Goal: Transaction & Acquisition: Purchase product/service

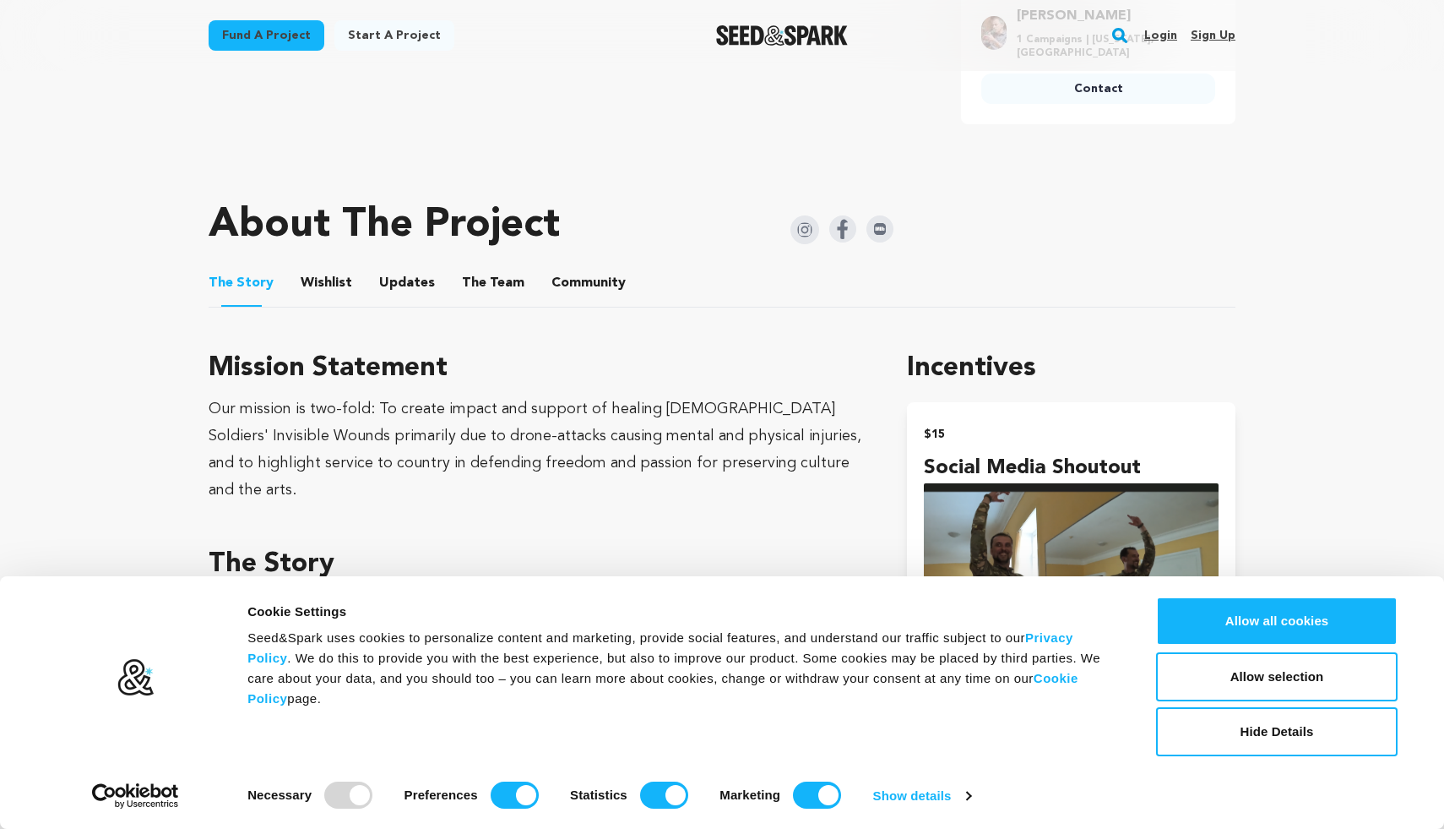
scroll to position [807, 0]
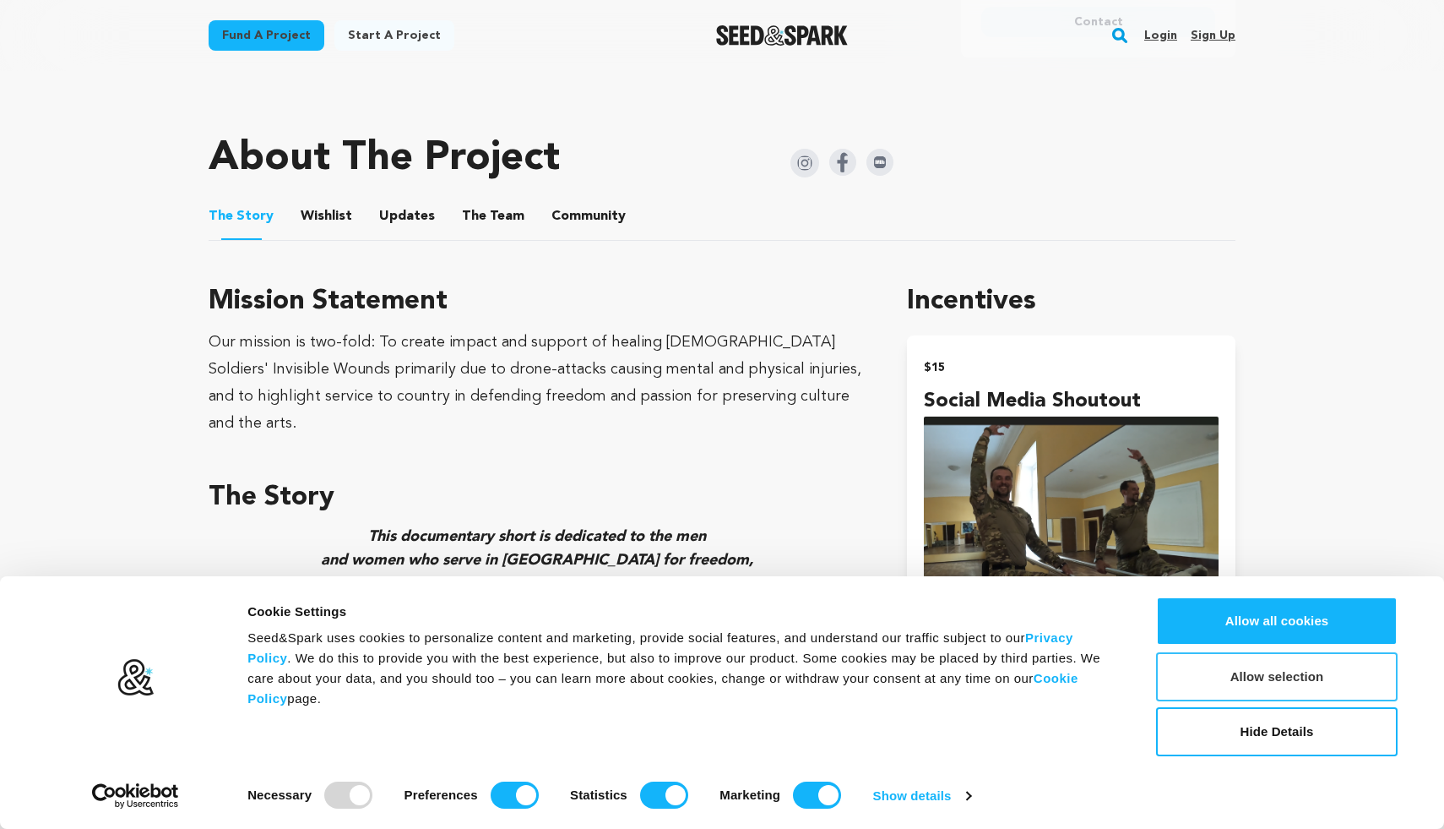
click at [1176, 683] on button "Allow selection" at bounding box center [1277, 676] width 242 height 49
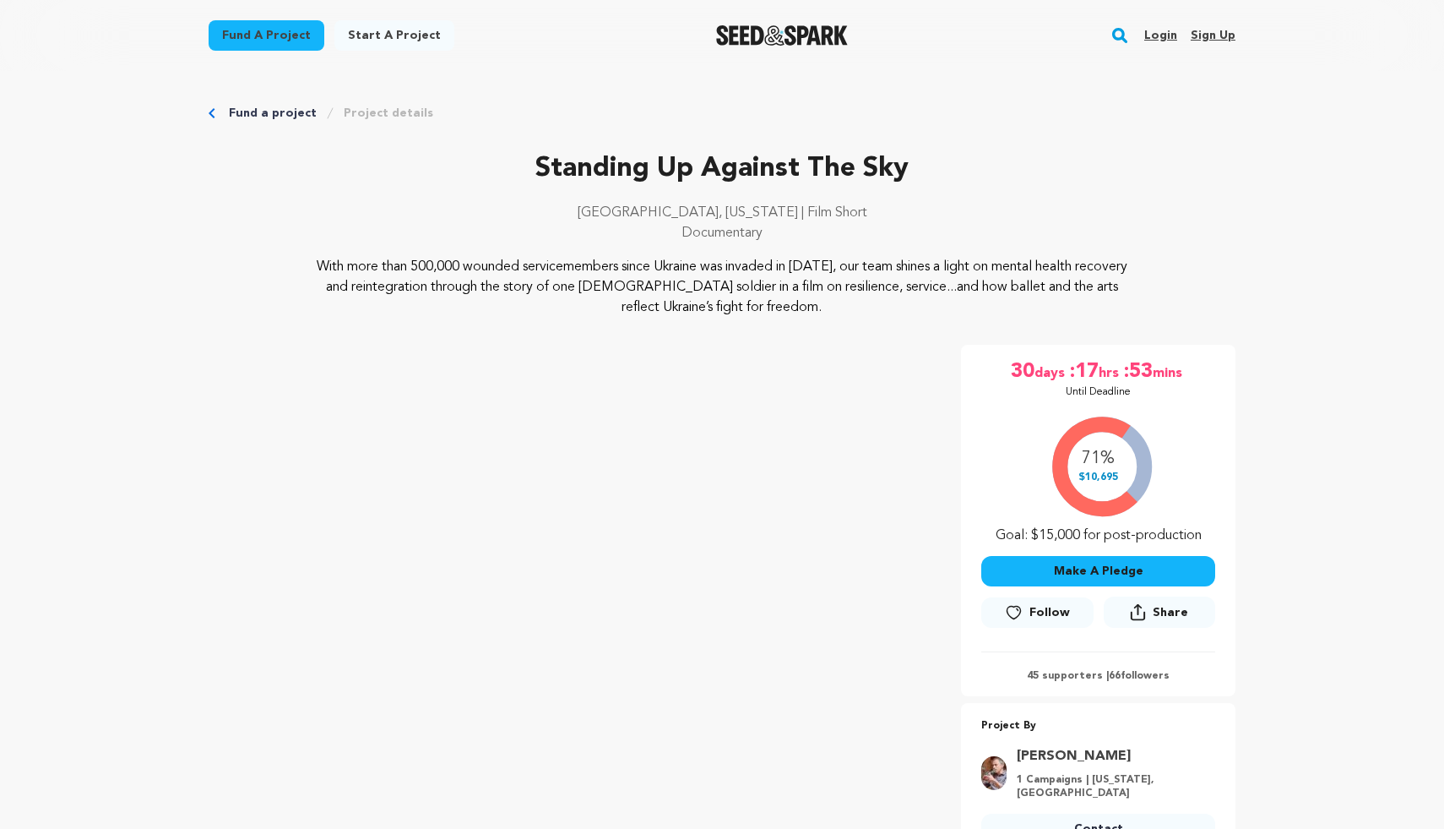
scroll to position [180, 0]
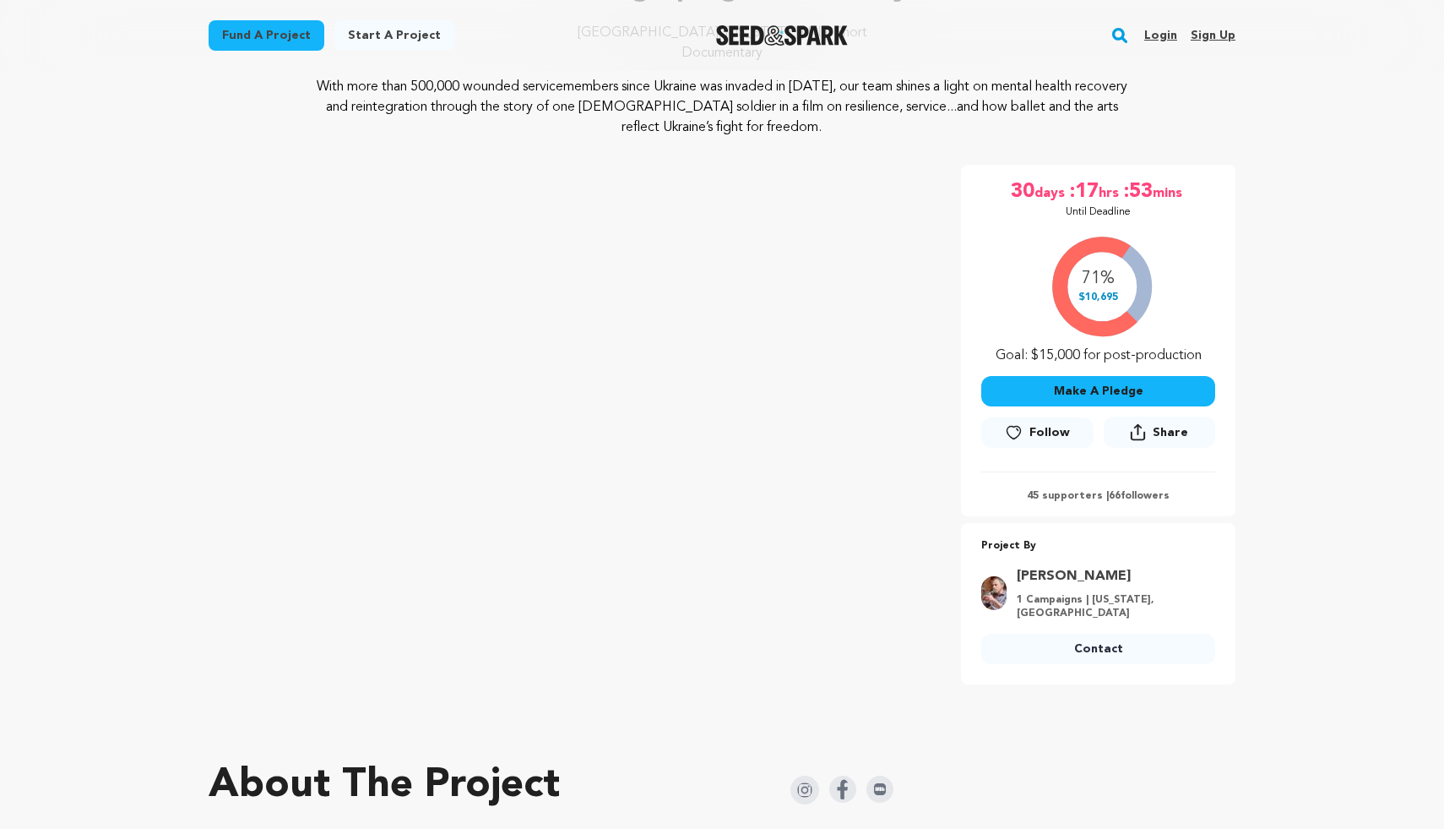
click at [1066, 499] on p "45 supporters | 66 followers" at bounding box center [1098, 496] width 234 height 14
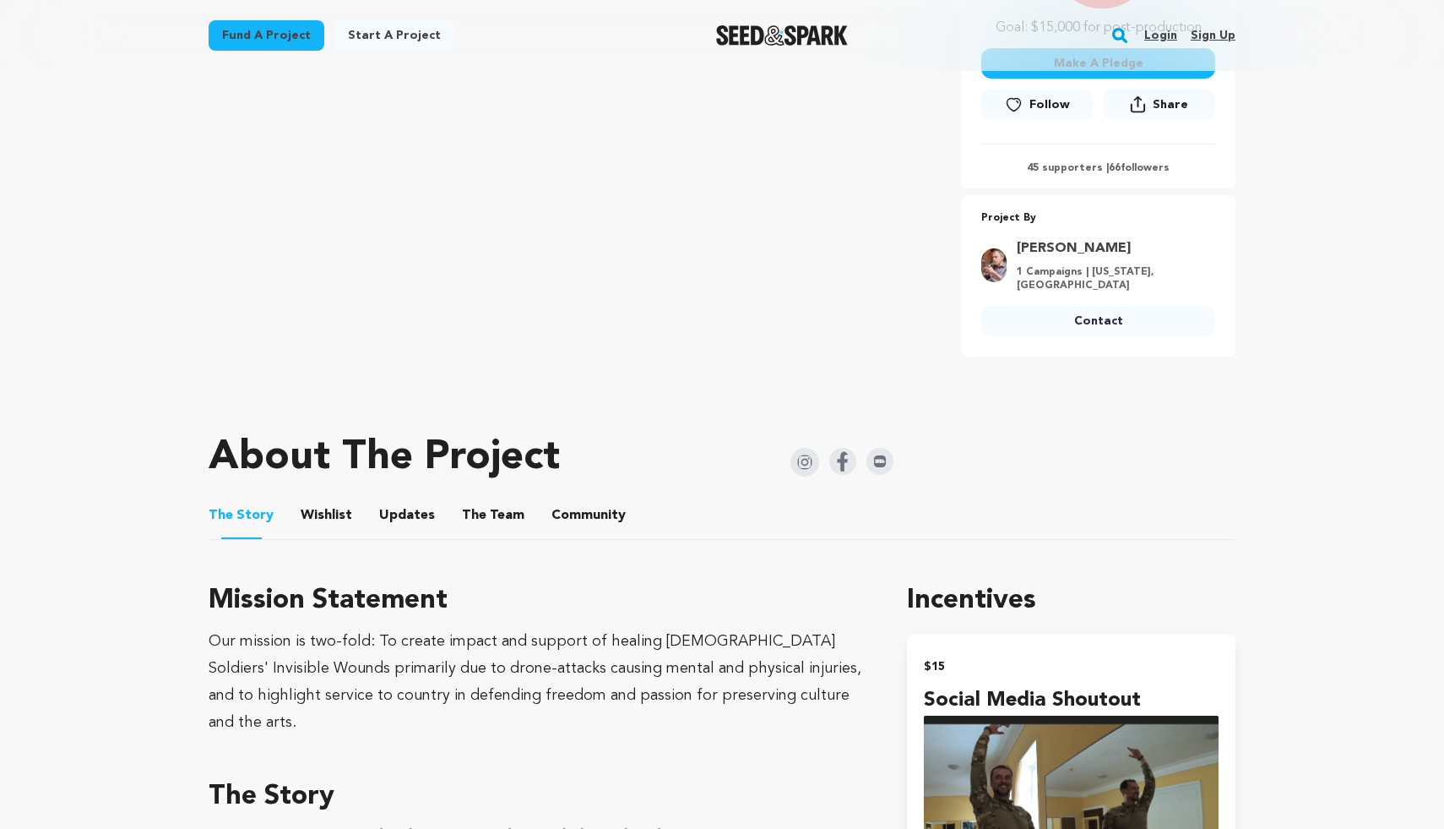
scroll to position [510, 0]
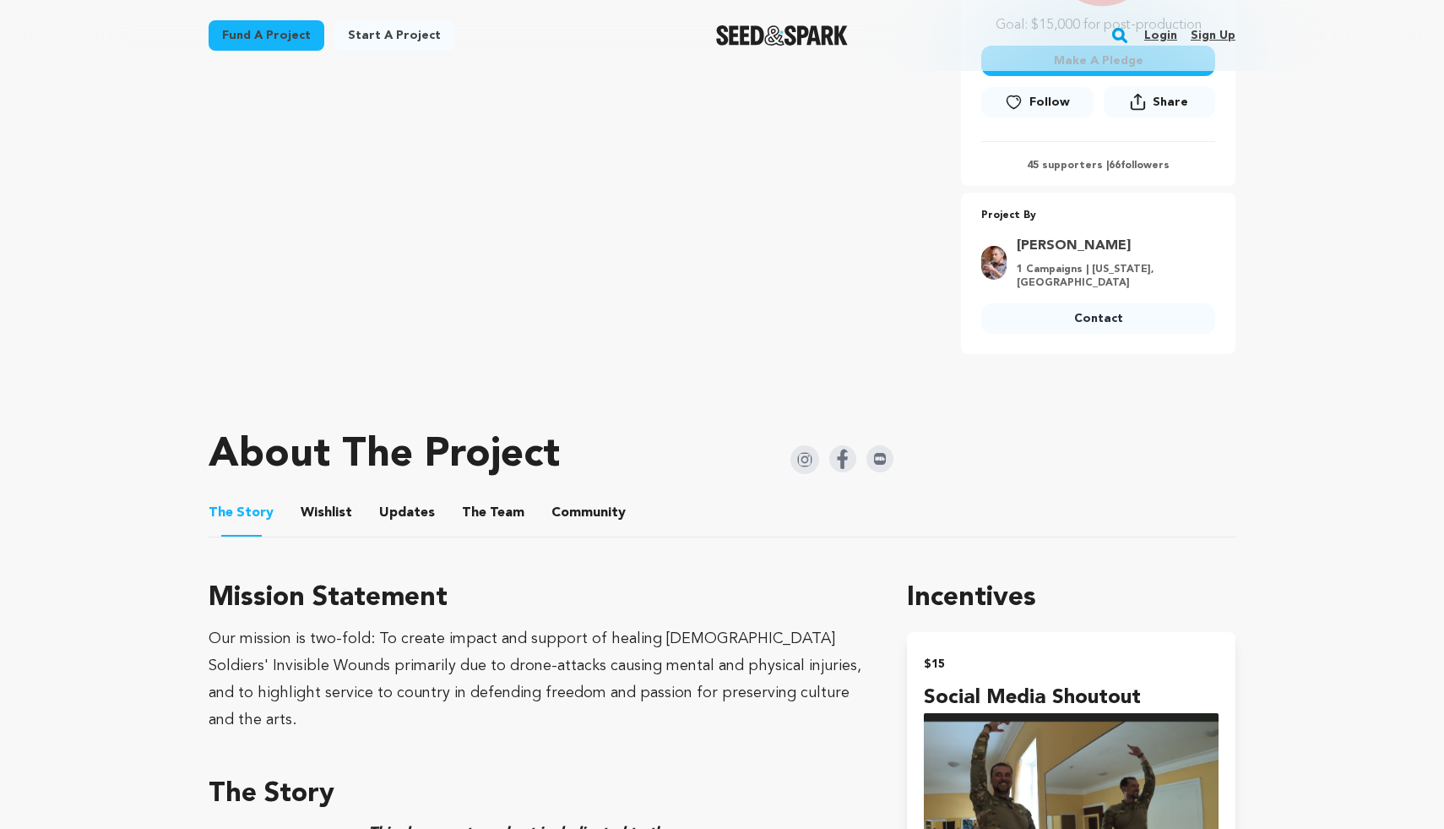
click at [307, 512] on button "Wishlist" at bounding box center [327, 516] width 41 height 41
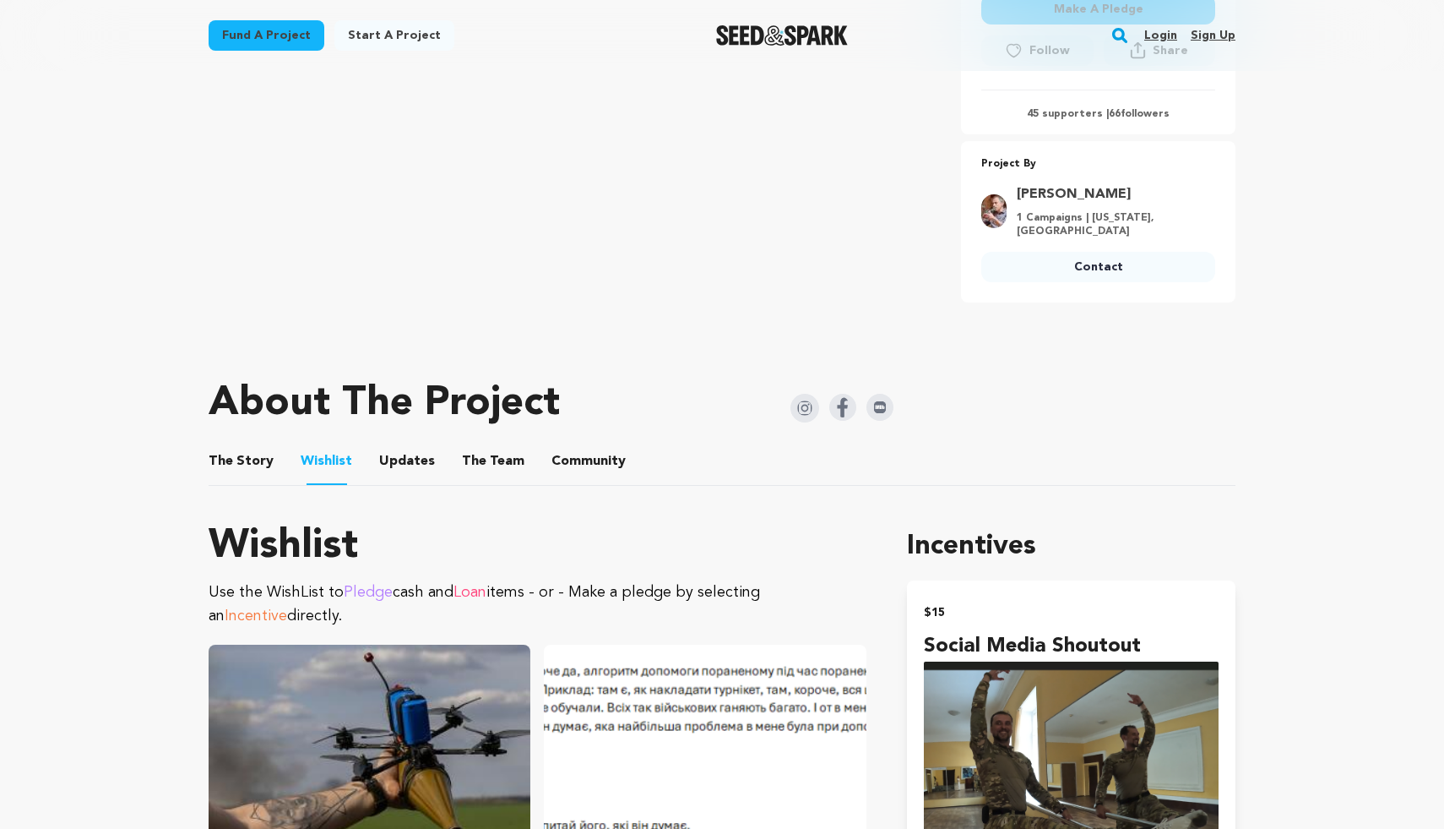
scroll to position [287, 0]
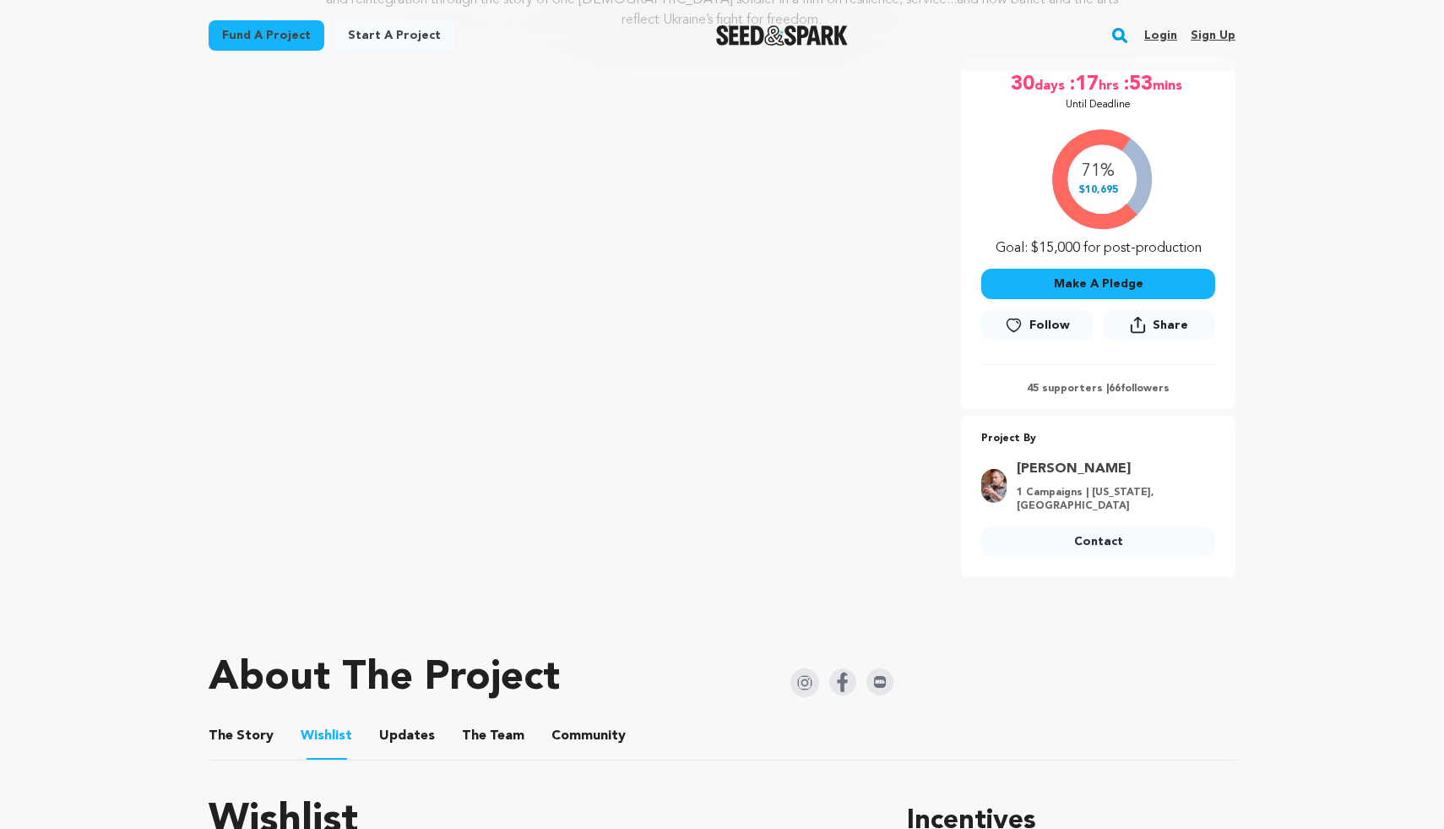
click at [1077, 285] on button "Make A Pledge" at bounding box center [1098, 284] width 234 height 30
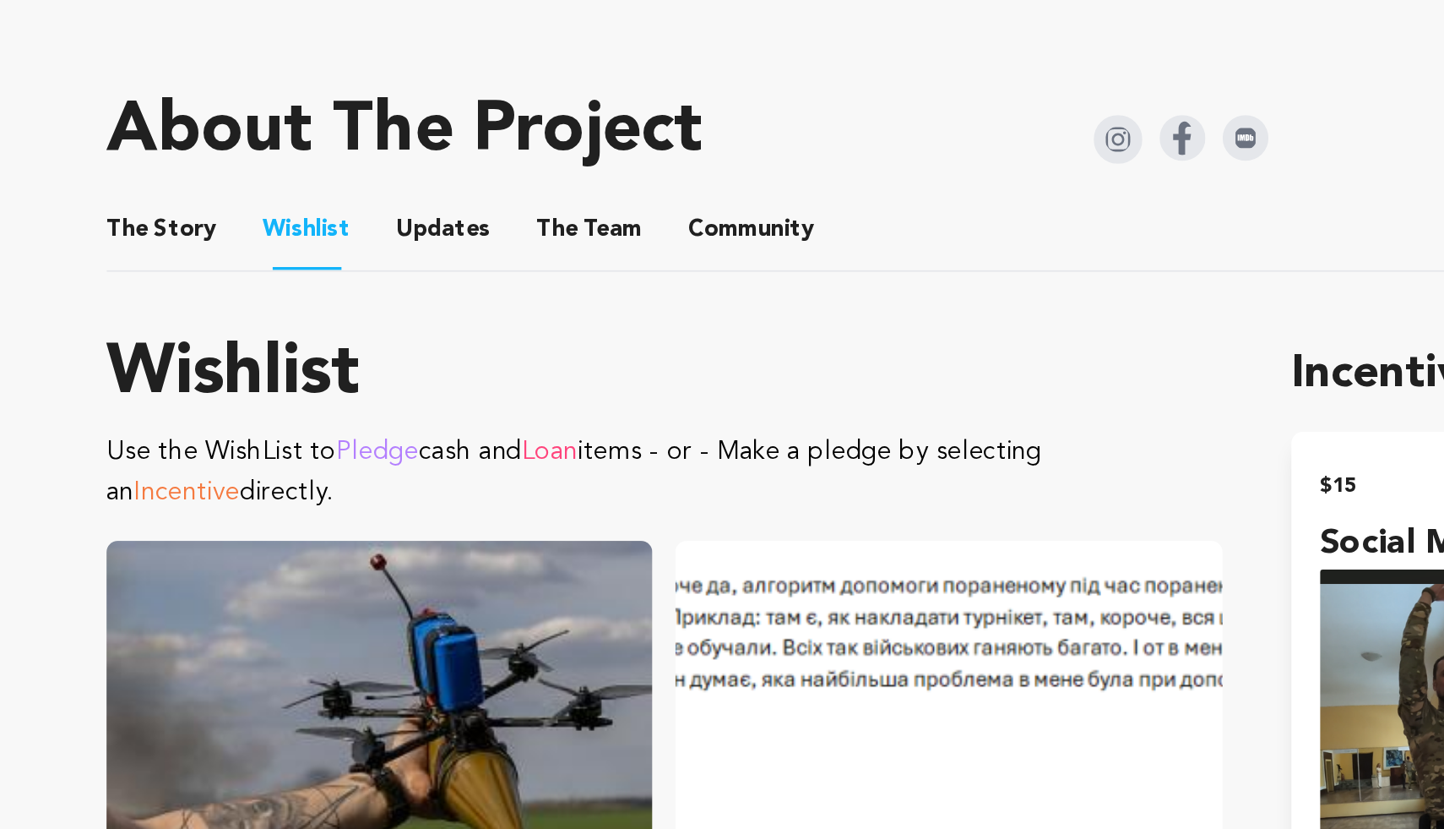
scroll to position [562, 0]
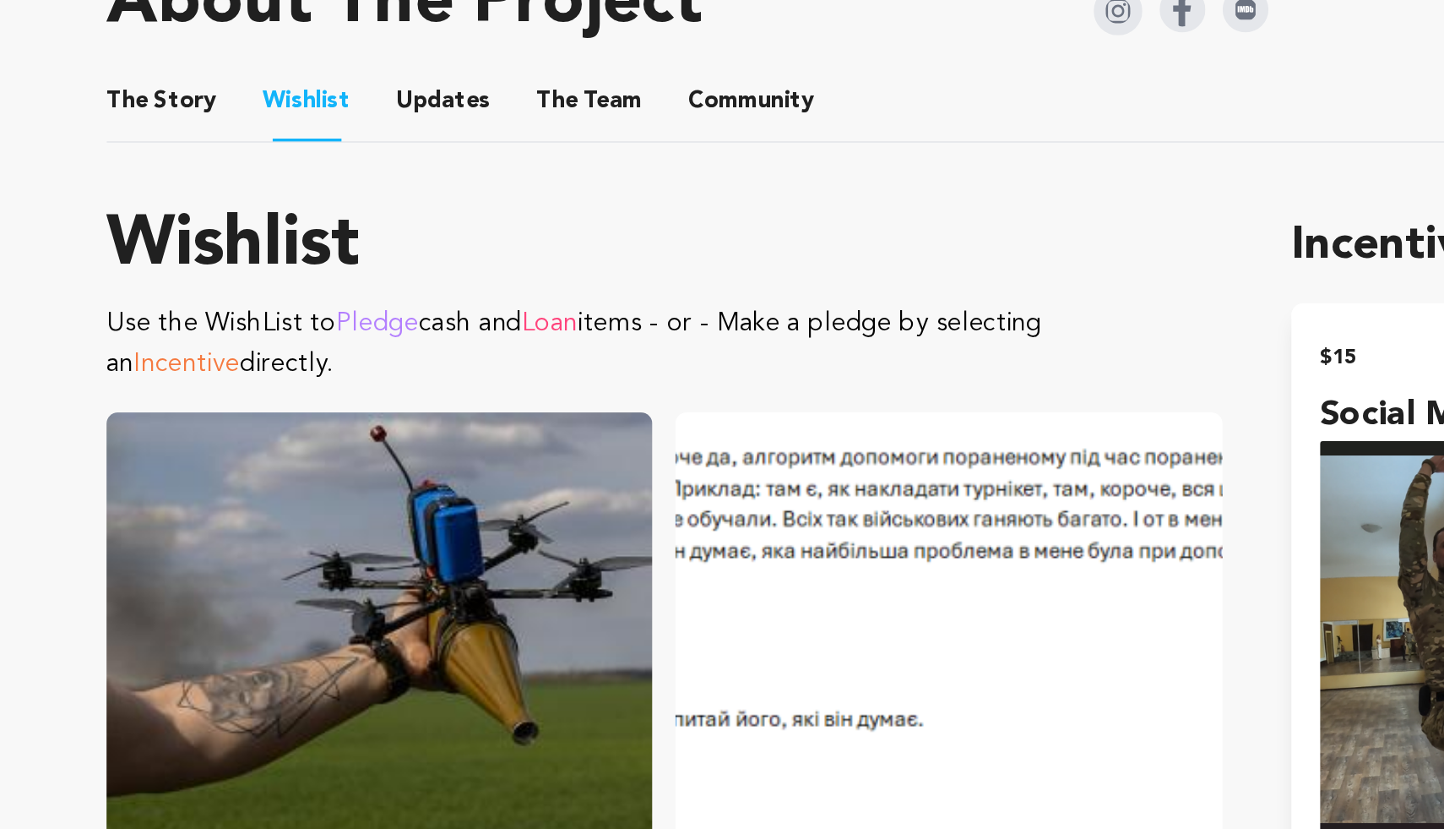
click at [410, 398] on button "Updates" at bounding box center [407, 403] width 41 height 41
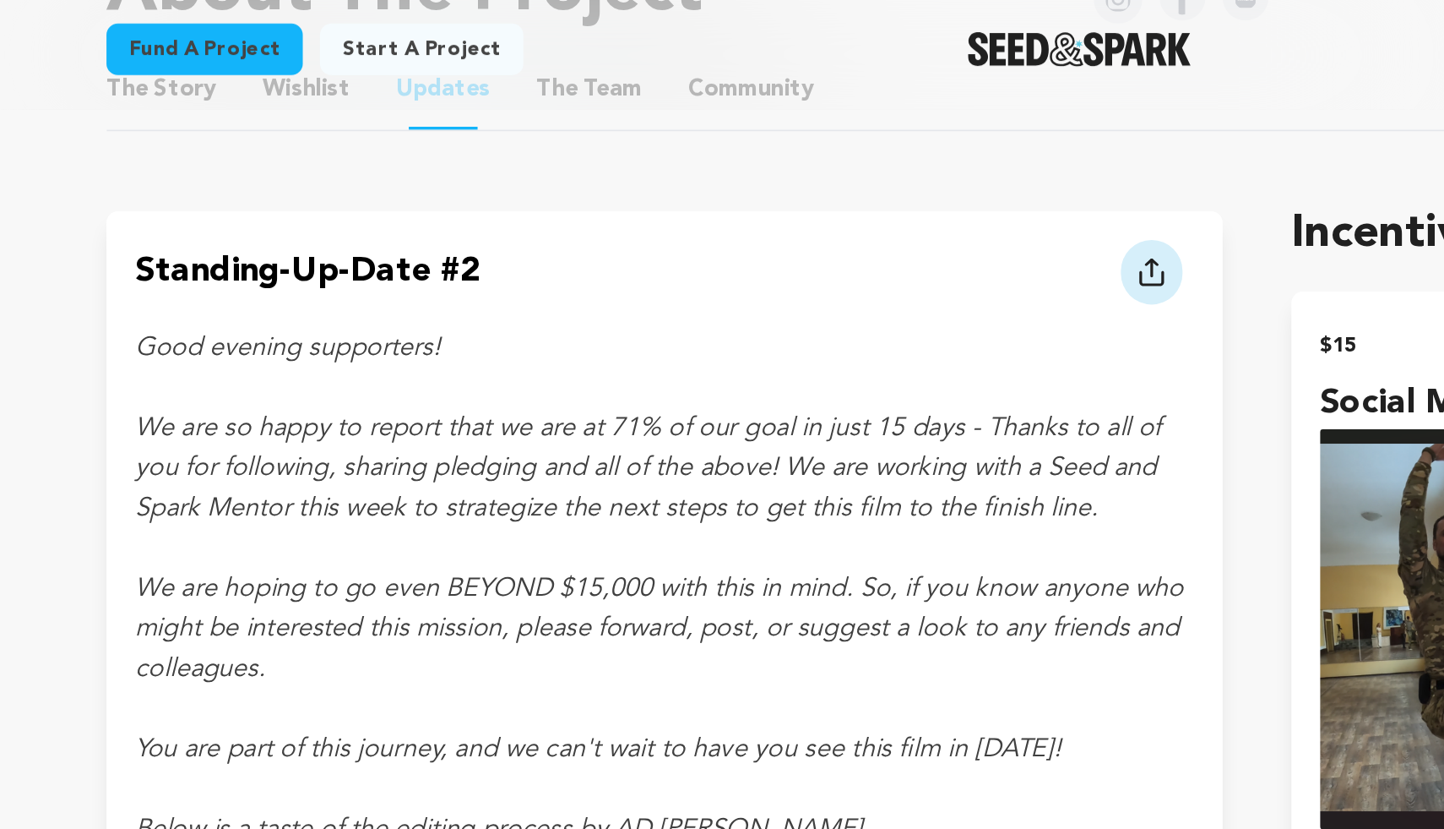
scroll to position [810, 0]
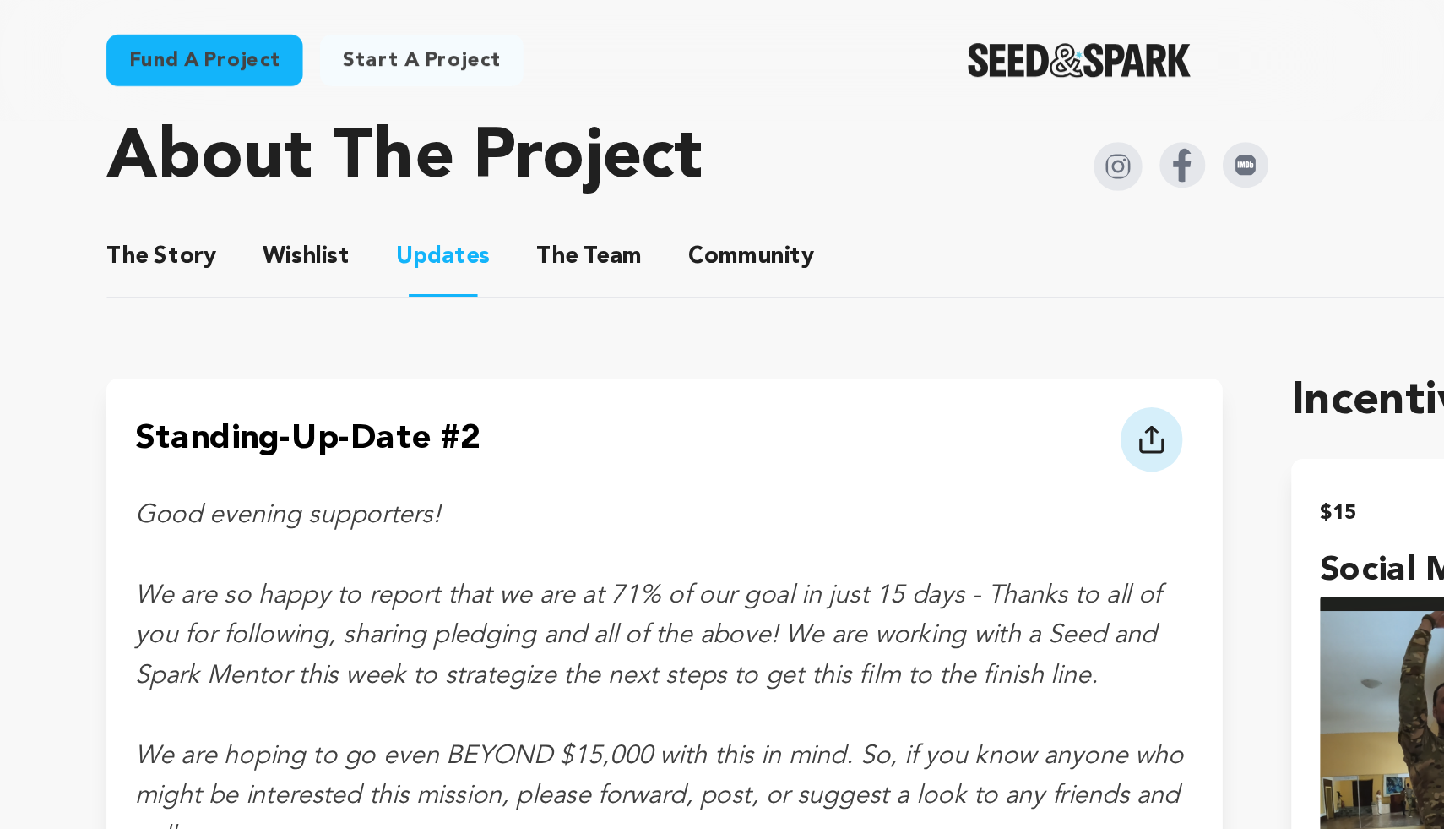
click at [493, 151] on button "The Team" at bounding box center [493, 154] width 41 height 41
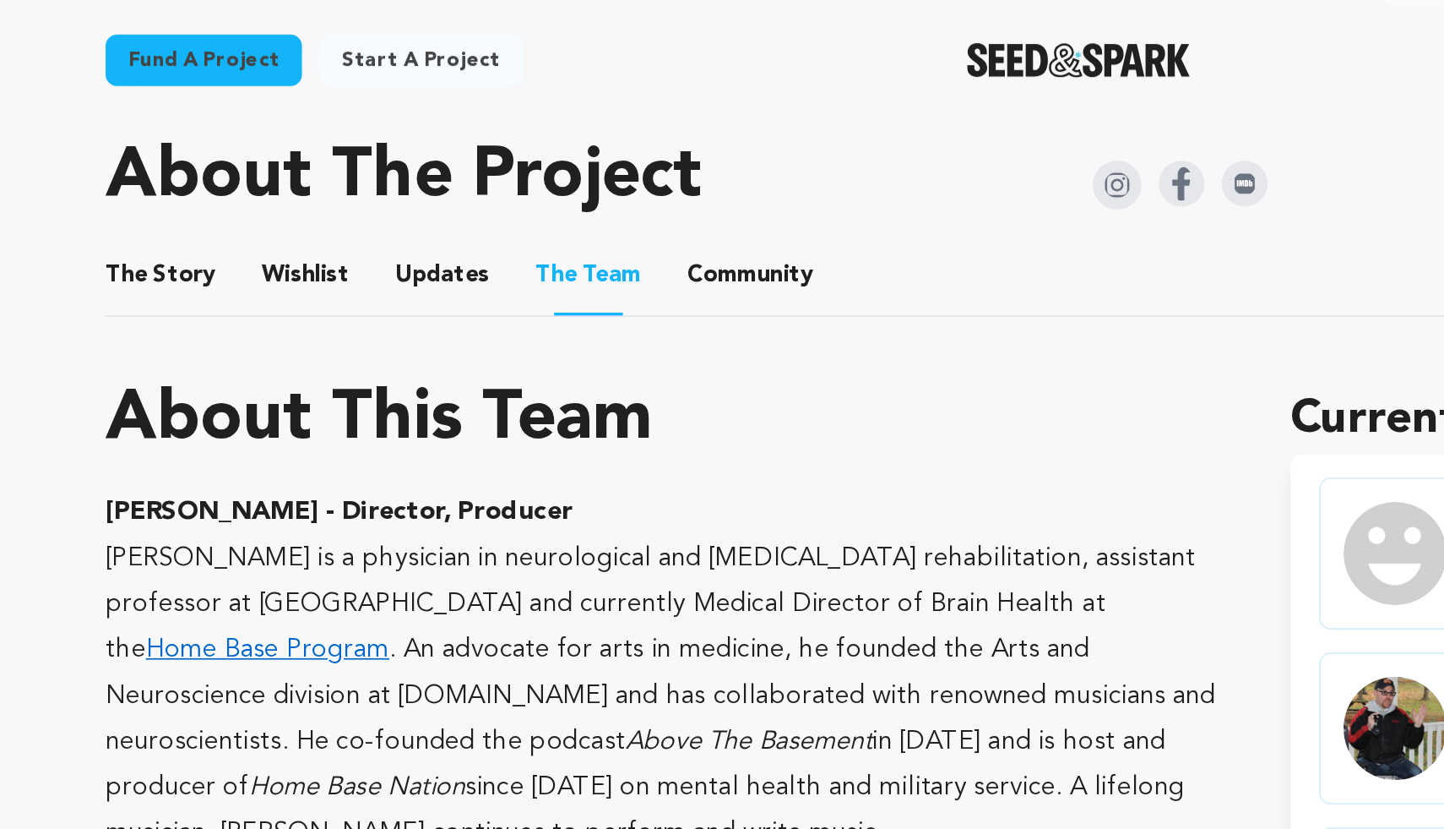
scroll to position [783, 0]
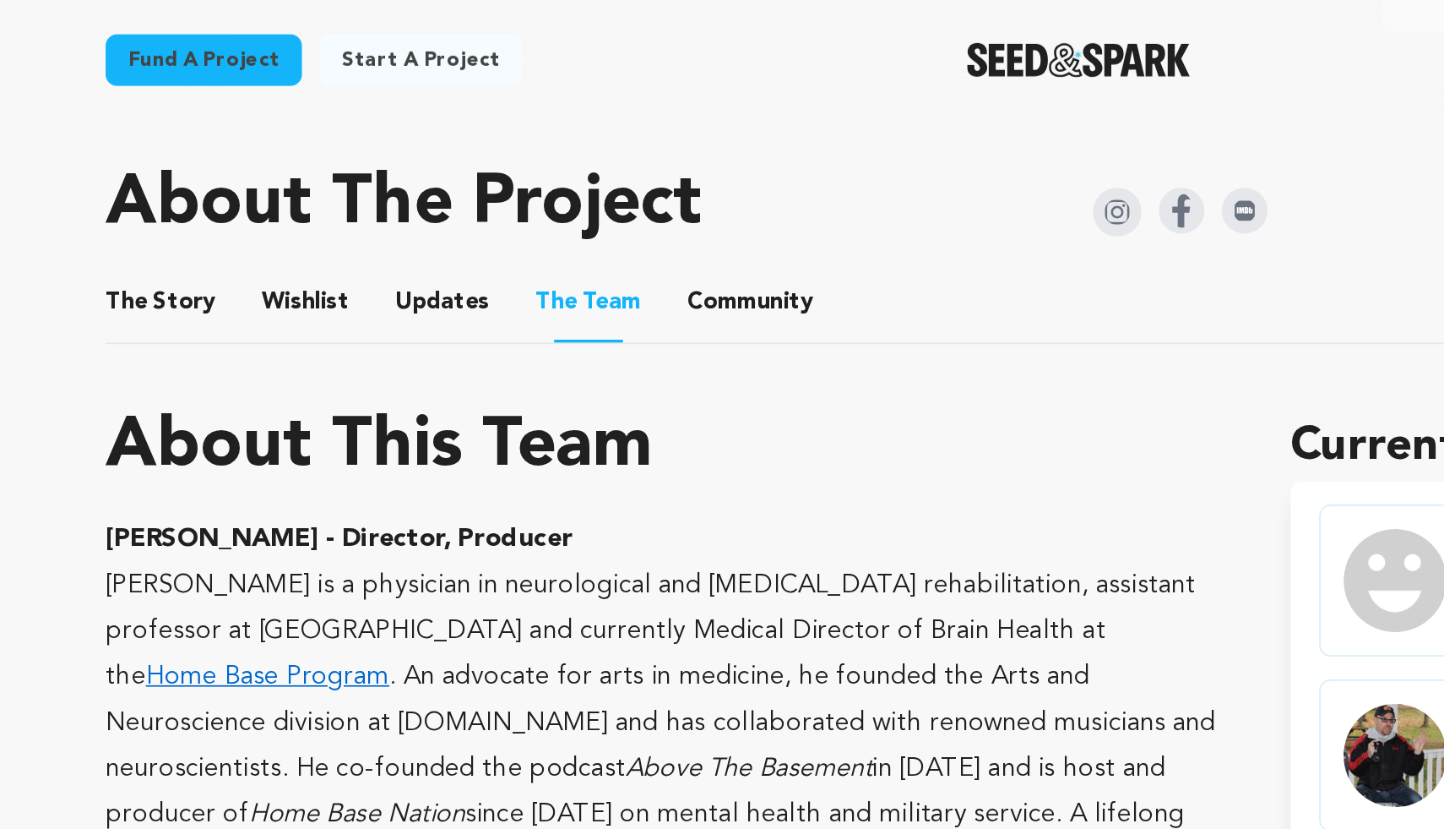
click at [588, 177] on button "Community" at bounding box center [588, 181] width 41 height 41
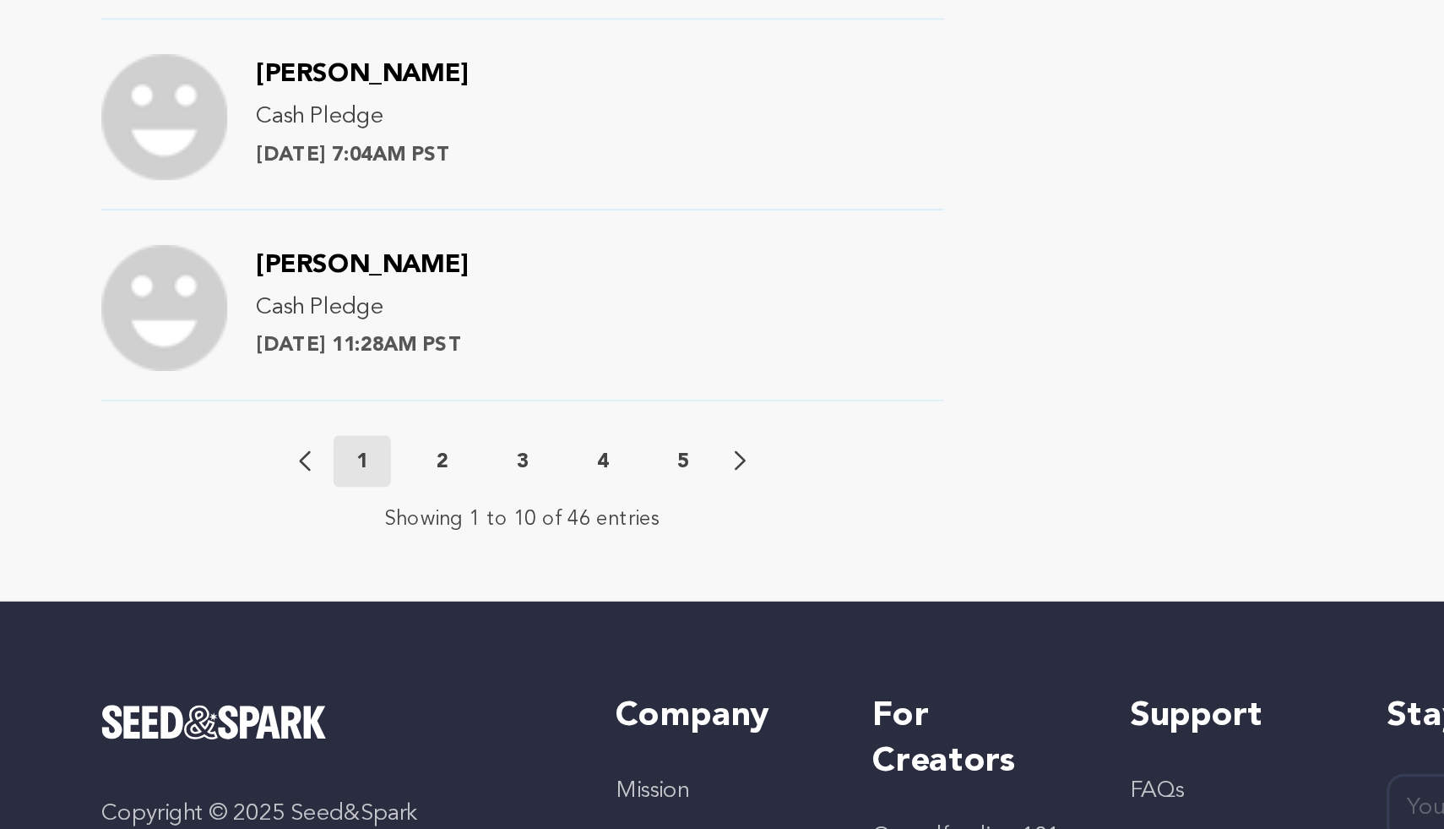
scroll to position [1724, 0]
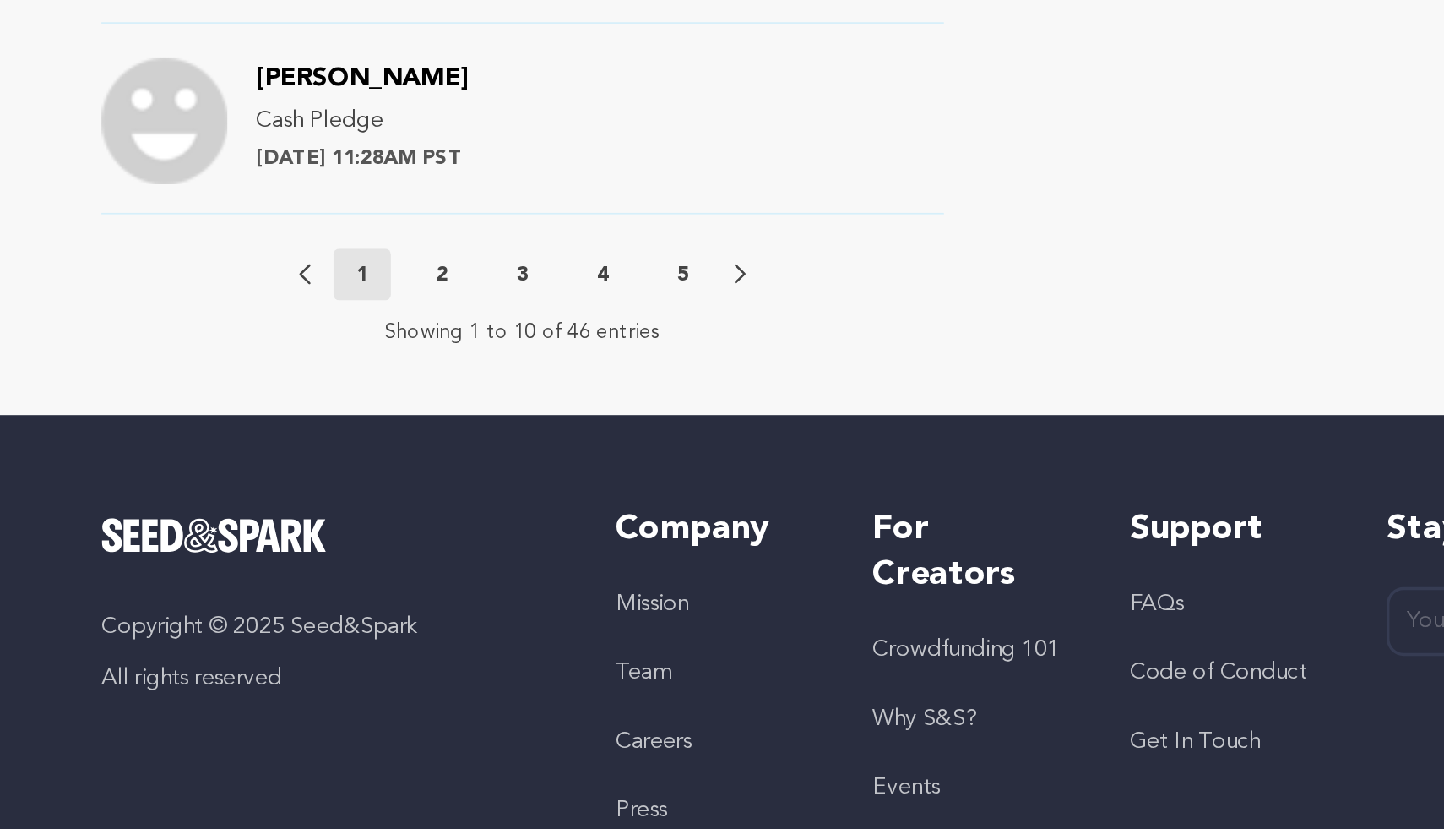
click at [508, 497] on button "4" at bounding box center [504, 501] width 34 height 17
click at [550, 498] on p "5" at bounding box center [551, 501] width 7 height 17
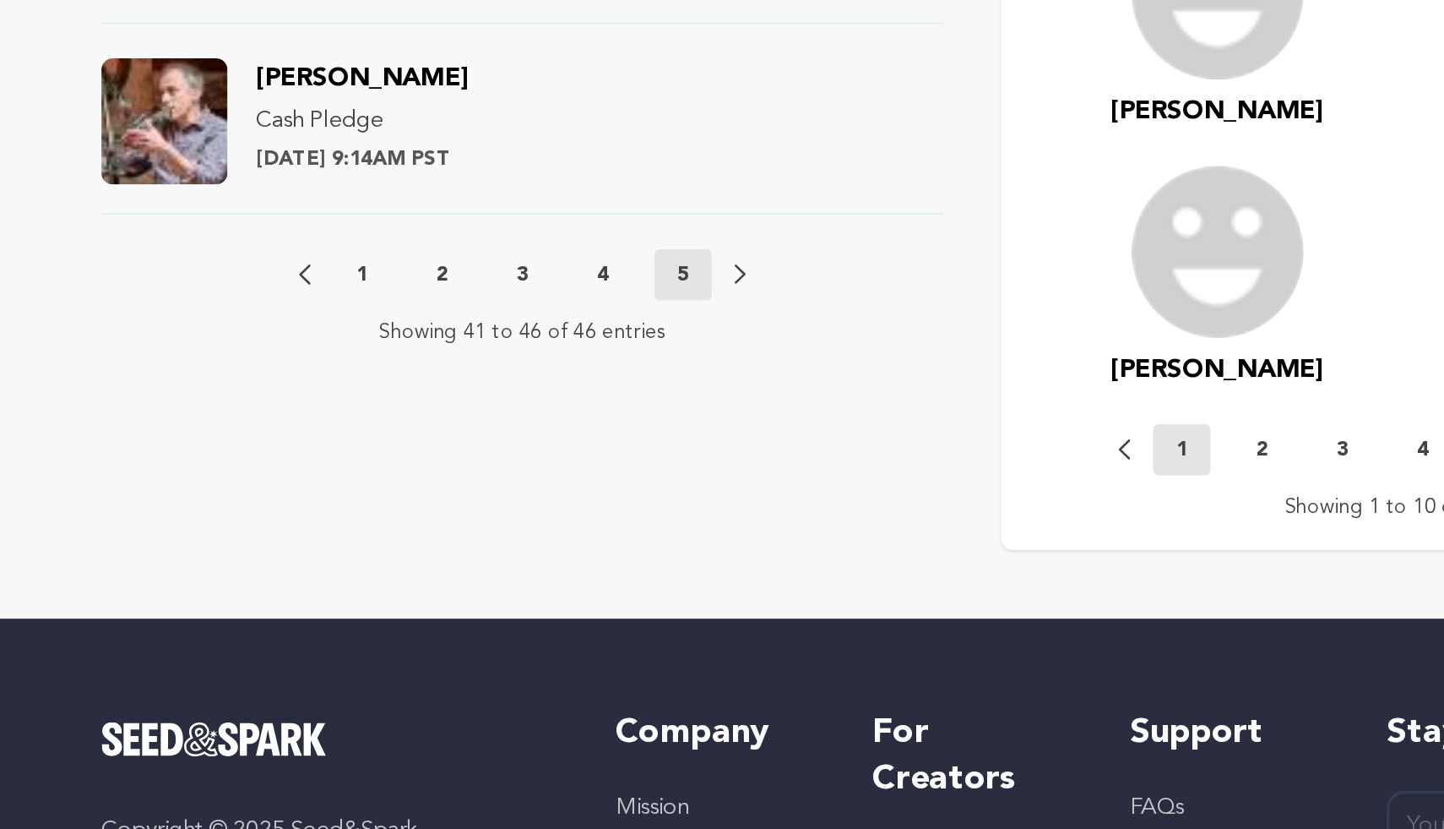
click at [455, 497] on p "3" at bounding box center [457, 501] width 7 height 17
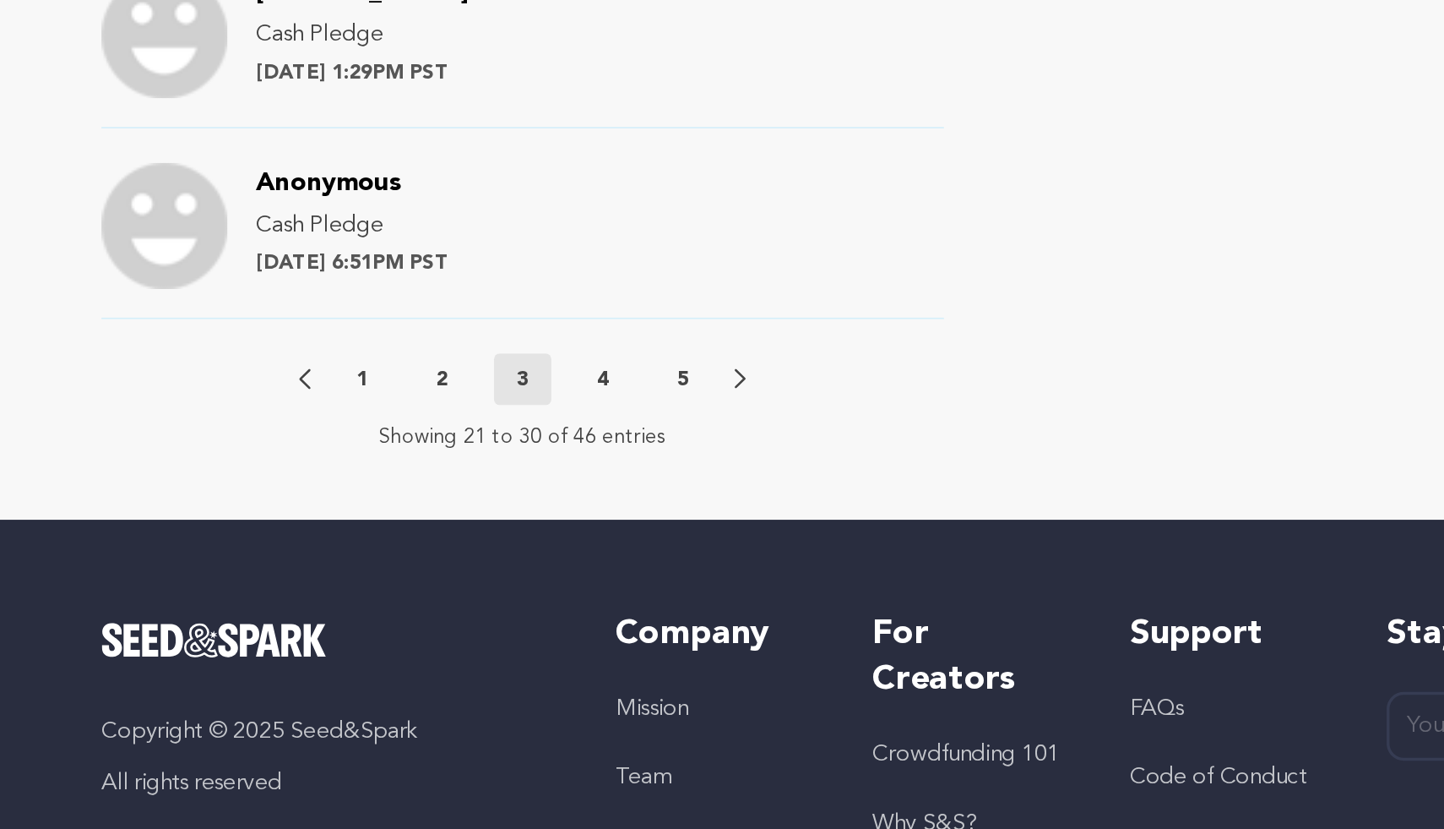
scroll to position [1677, 0]
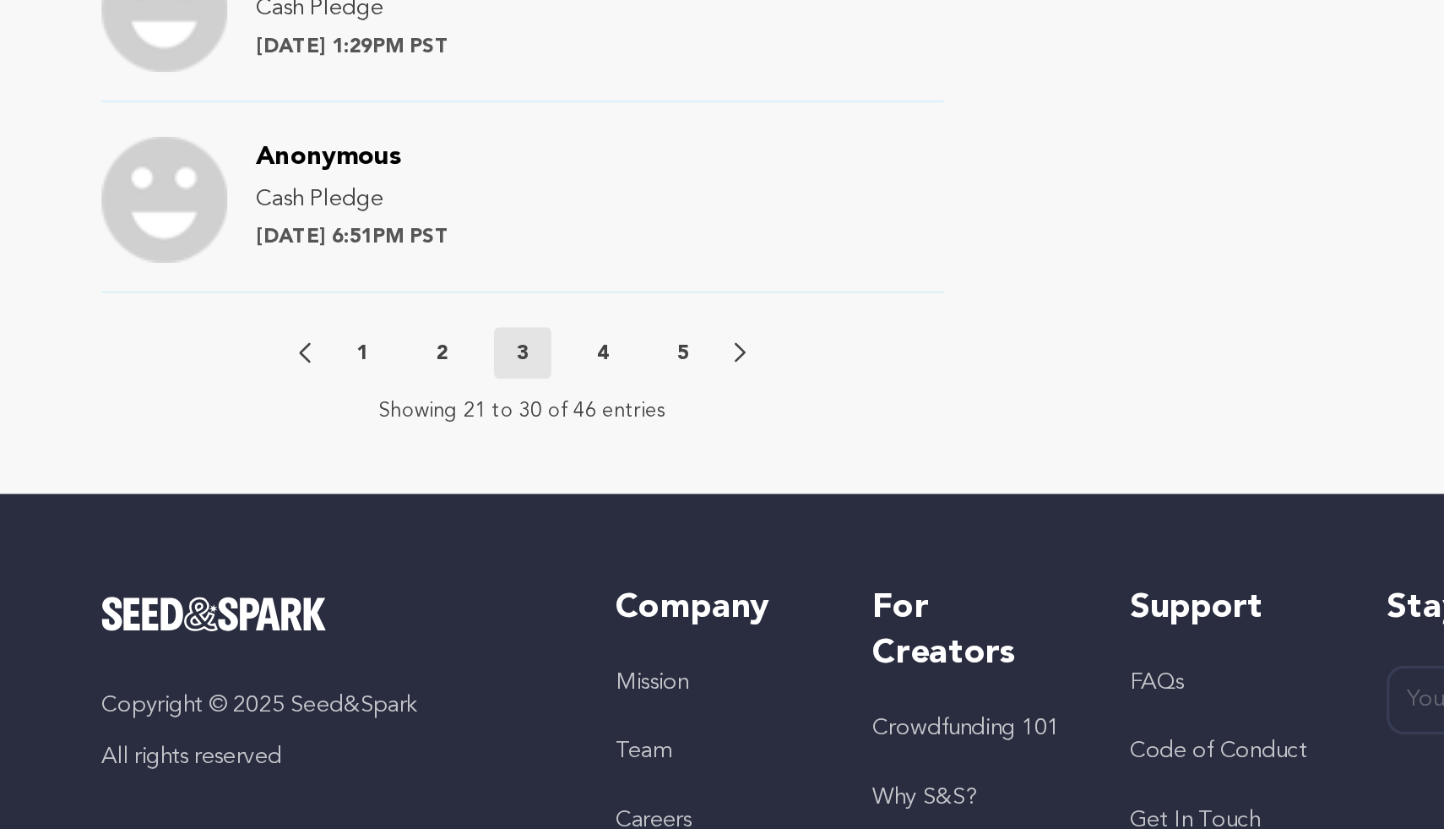
click at [413, 545] on button "2" at bounding box center [410, 548] width 34 height 17
click at [367, 545] on button "1" at bounding box center [362, 548] width 34 height 17
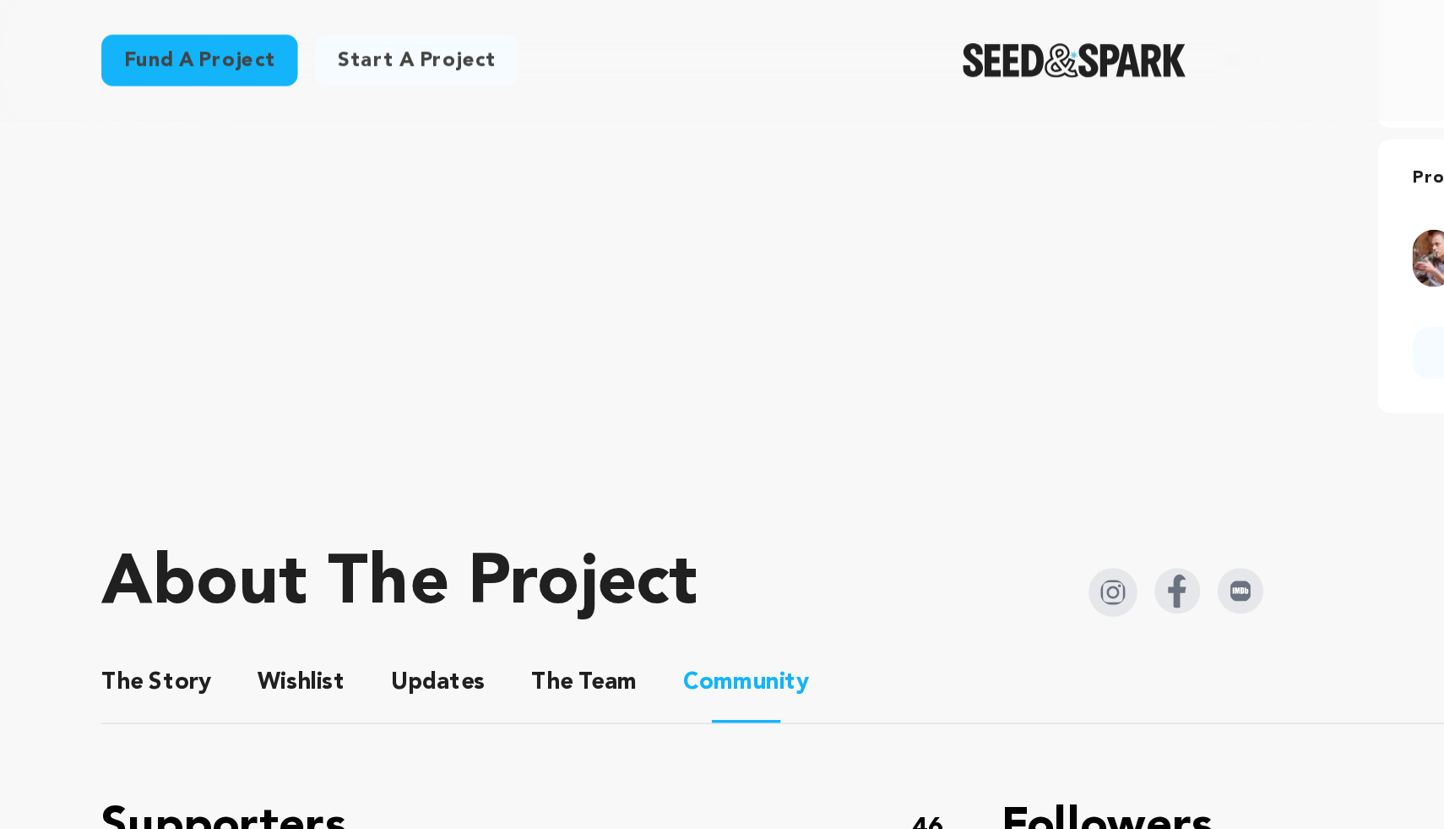
scroll to position [545, 0]
